Goal: Transaction & Acquisition: Download file/media

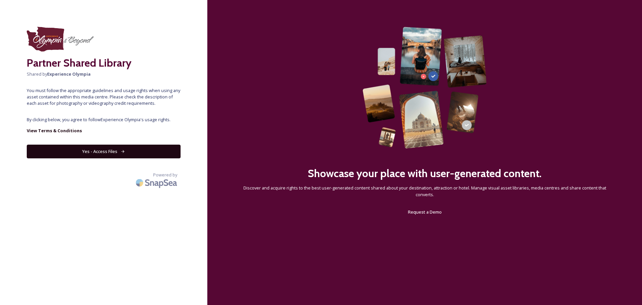
click at [118, 148] on button "Yes - Access Files" at bounding box center [104, 151] width 154 height 14
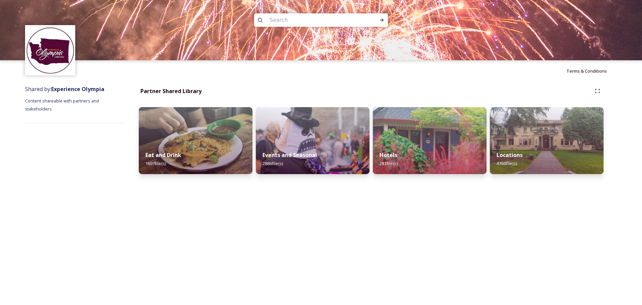
click at [294, 17] on input at bounding box center [312, 20] width 92 height 15
type input "trees"
click at [380, 20] on icon at bounding box center [381, 19] width 5 height 5
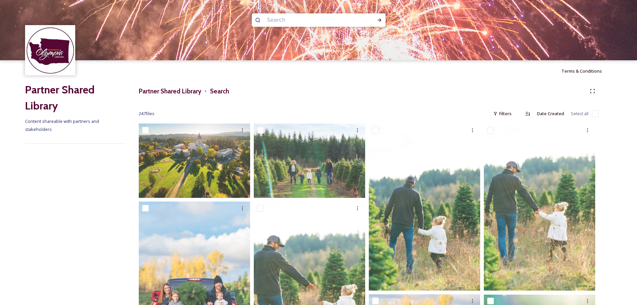
click at [279, 18] on input at bounding box center [310, 20] width 92 height 15
type input "winter"
click at [380, 17] on icon at bounding box center [379, 19] width 5 height 5
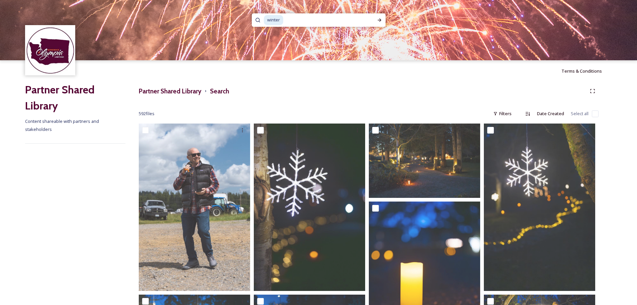
click at [293, 15] on input at bounding box center [325, 20] width 82 height 15
drag, startPoint x: 361, startPoint y: 18, endPoint x: 243, endPoint y: 20, distance: 118.7
click at [243, 20] on div "winter" at bounding box center [318, 30] width 637 height 60
click at [264, 21] on span "winter" at bounding box center [273, 20] width 19 height 10
click at [270, 20] on span "winter" at bounding box center [273, 20] width 19 height 10
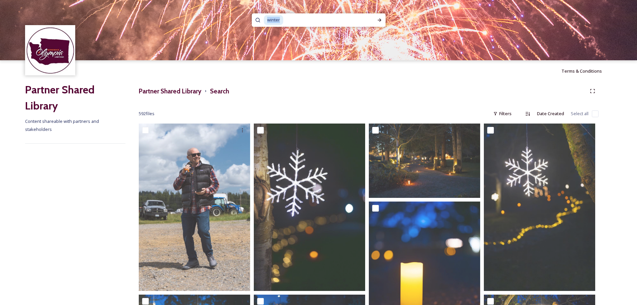
click at [271, 21] on span "winter" at bounding box center [273, 20] width 19 height 10
click at [378, 20] on icon at bounding box center [379, 19] width 5 height 5
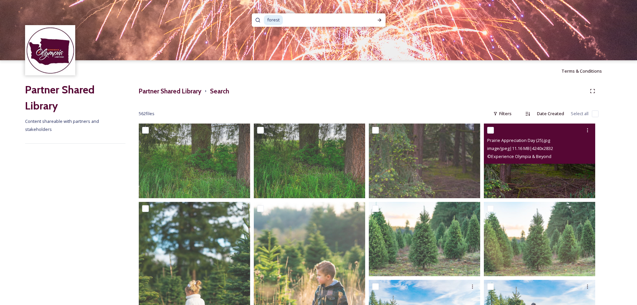
click at [562, 171] on img at bounding box center [539, 160] width 111 height 75
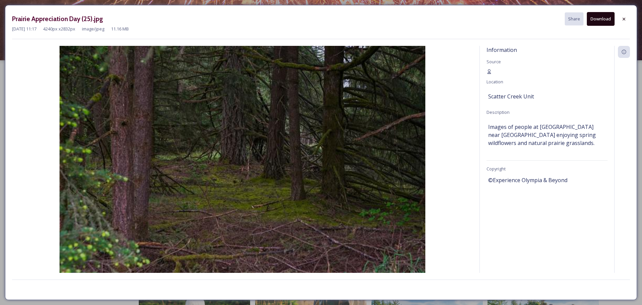
click at [600, 16] on button "Download" at bounding box center [601, 19] width 28 height 14
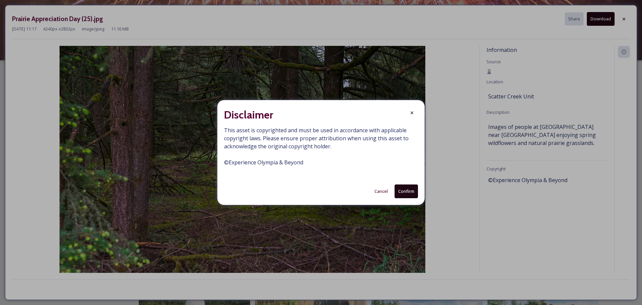
click at [403, 188] on button "Confirm" at bounding box center [406, 191] width 23 height 14
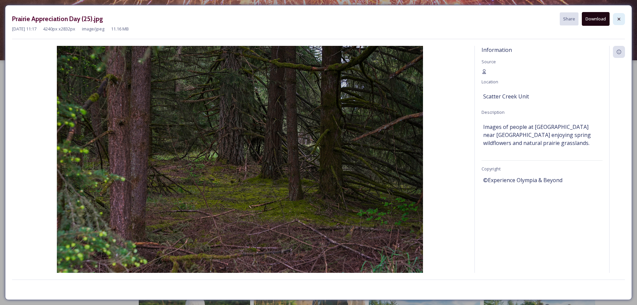
click at [618, 18] on icon at bounding box center [618, 18] width 5 height 5
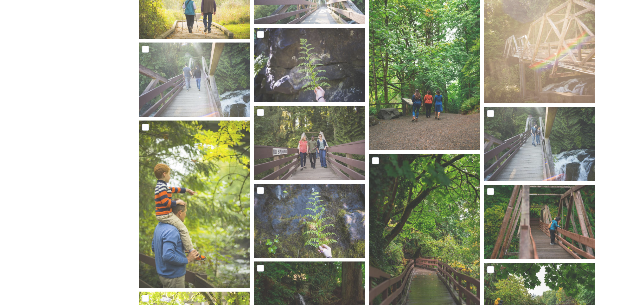
scroll to position [1275, 0]
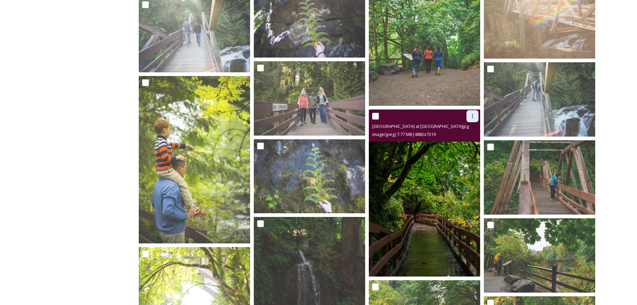
click at [468, 116] on div at bounding box center [472, 116] width 12 height 12
click at [463, 144] on span "Download" at bounding box center [464, 143] width 20 height 6
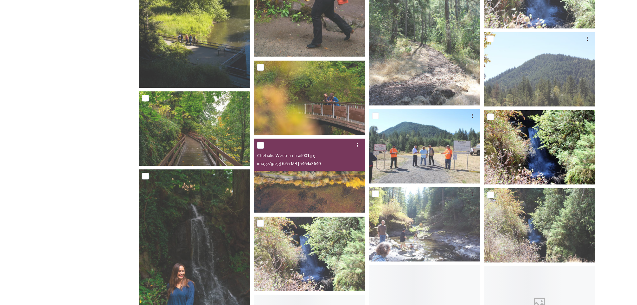
scroll to position [1777, 0]
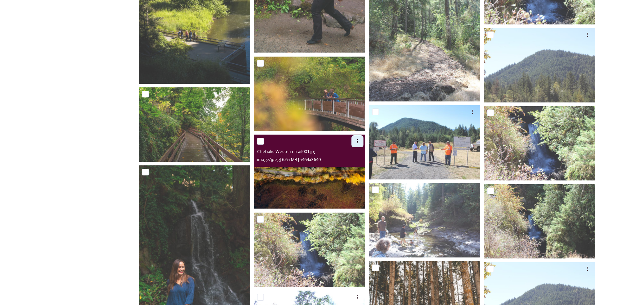
click at [356, 138] on icon at bounding box center [357, 140] width 5 height 5
click at [348, 169] on span "Download" at bounding box center [349, 169] width 20 height 6
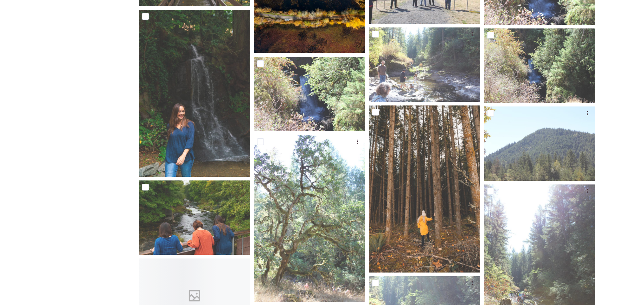
scroll to position [1944, 0]
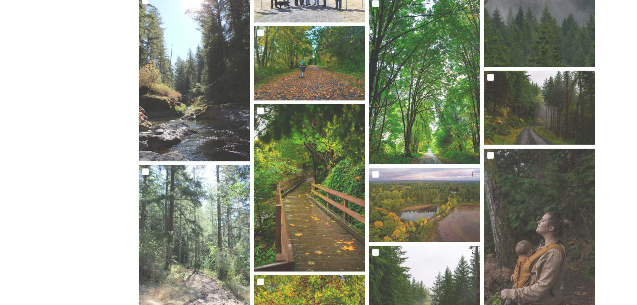
scroll to position [3148, 0]
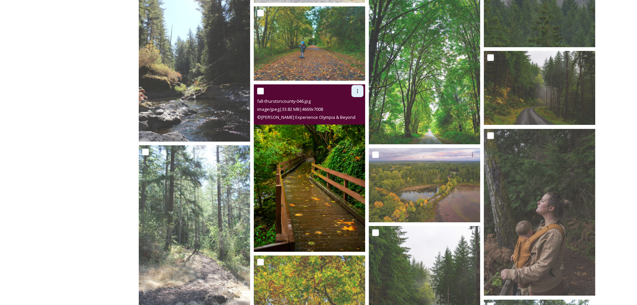
click at [355, 87] on div at bounding box center [357, 91] width 12 height 12
click at [343, 115] on div "Download" at bounding box center [349, 118] width 27 height 13
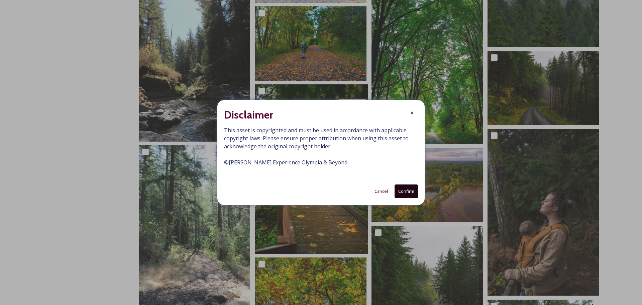
click at [407, 191] on button "Confirm" at bounding box center [406, 191] width 23 height 14
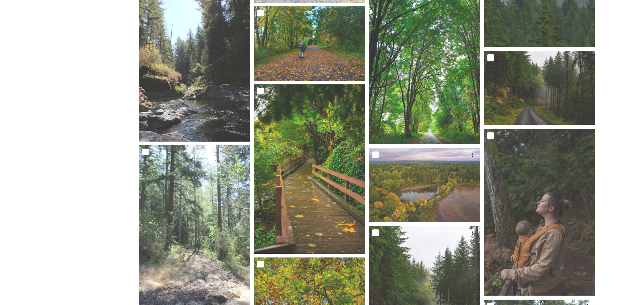
drag, startPoint x: 623, startPoint y: 52, endPoint x: 613, endPoint y: 107, distance: 56.4
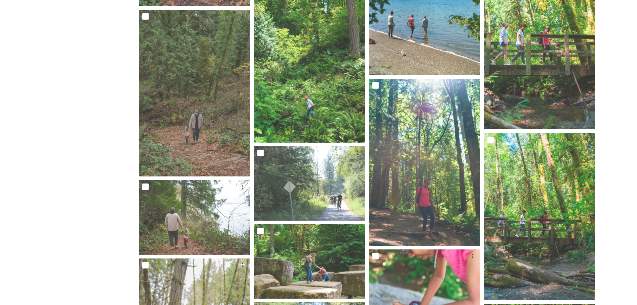
scroll to position [4887, 0]
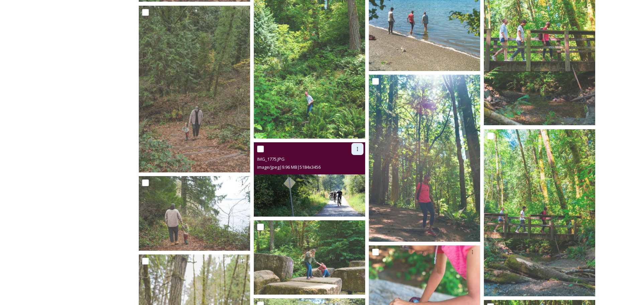
click at [354, 147] on div at bounding box center [357, 149] width 12 height 12
click at [344, 175] on span "Download" at bounding box center [349, 177] width 20 height 6
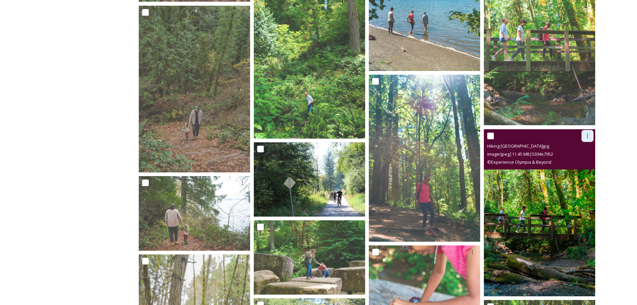
click at [588, 136] on icon at bounding box center [587, 135] width 5 height 5
click at [584, 164] on span "Download" at bounding box center [579, 163] width 20 height 6
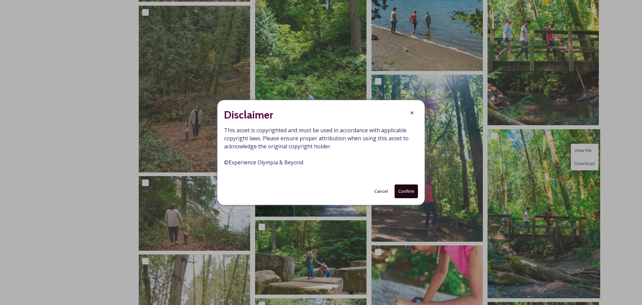
click at [406, 189] on button "Confirm" at bounding box center [406, 191] width 23 height 14
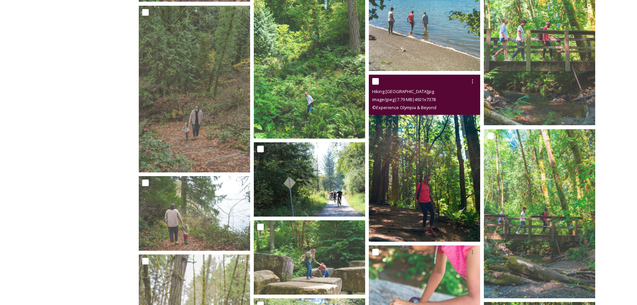
click at [413, 111] on div "© Experience Olympia & Beyond" at bounding box center [425, 107] width 106 height 8
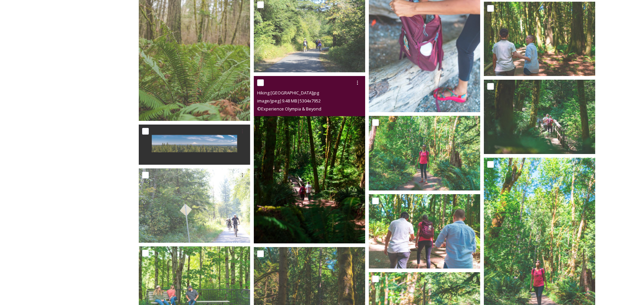
scroll to position [5221, 0]
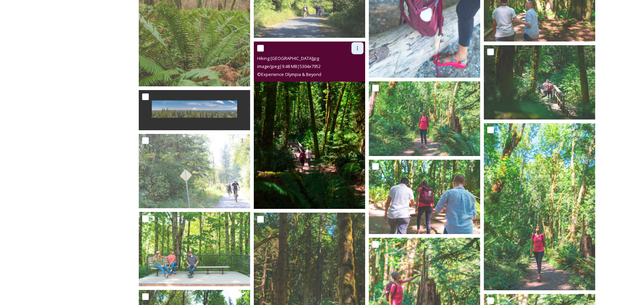
click at [358, 48] on icon at bounding box center [357, 47] width 5 height 5
click at [347, 74] on span "Download" at bounding box center [349, 76] width 20 height 6
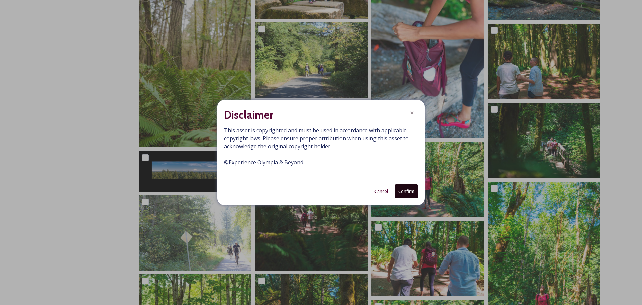
click at [399, 191] on button "Confirm" at bounding box center [406, 191] width 23 height 14
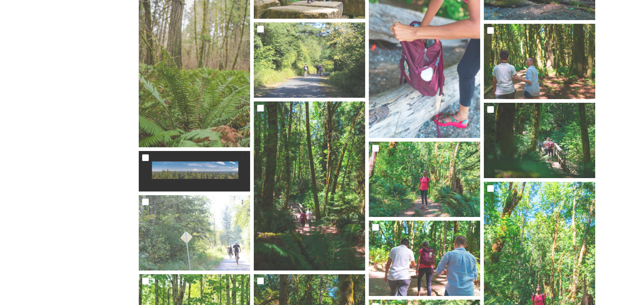
drag, startPoint x: 630, startPoint y: 111, endPoint x: 627, endPoint y: 111, distance: 3.4
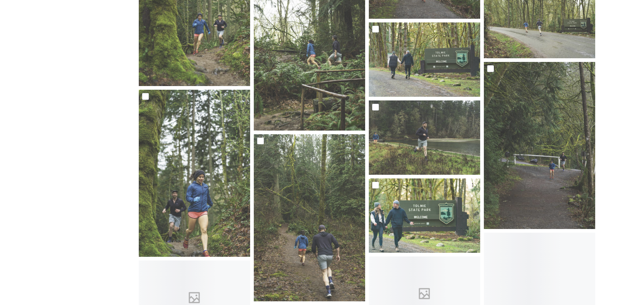
scroll to position [10070, 0]
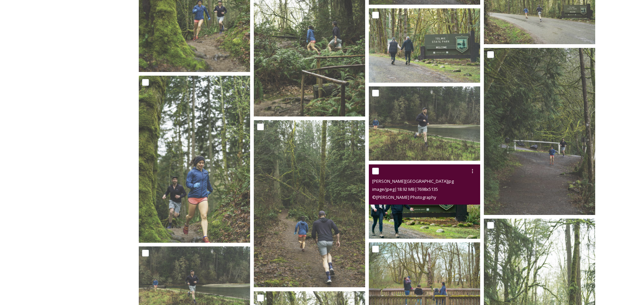
click at [452, 185] on div "image/jpeg | 18.92 MB | 7698 x 5135" at bounding box center [425, 189] width 106 height 8
click at [452, 209] on img at bounding box center [424, 201] width 111 height 74
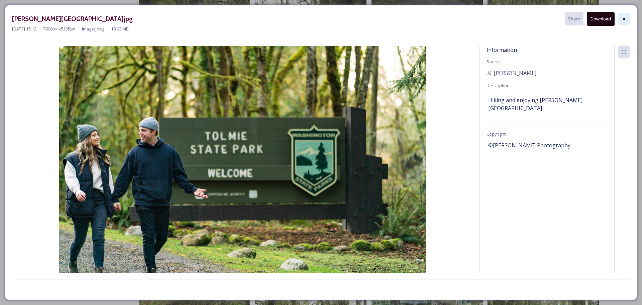
click at [622, 19] on icon at bounding box center [623, 18] width 5 height 5
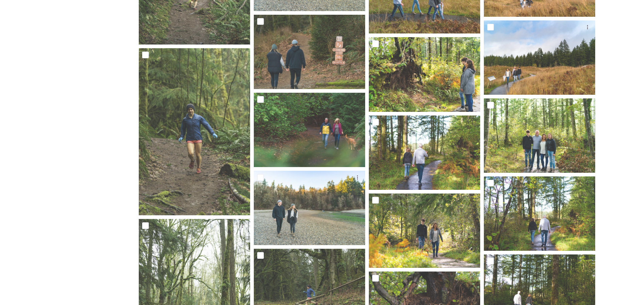
scroll to position [10672, 0]
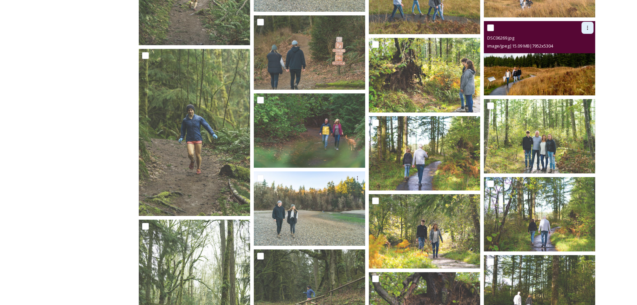
click at [587, 26] on icon at bounding box center [587, 27] width 5 height 5
click at [577, 55] on span "Download" at bounding box center [579, 55] width 20 height 6
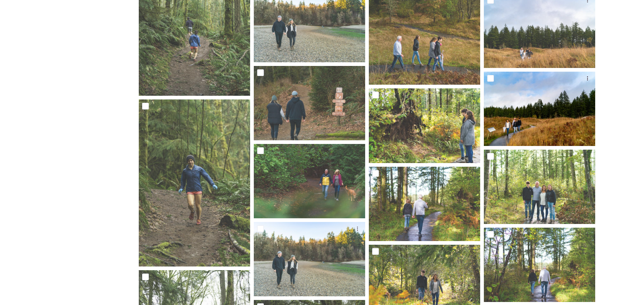
scroll to position [10605, 0]
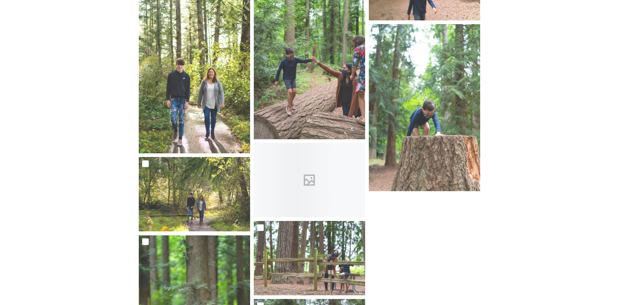
scroll to position [12779, 0]
